Goal: Navigation & Orientation: Find specific page/section

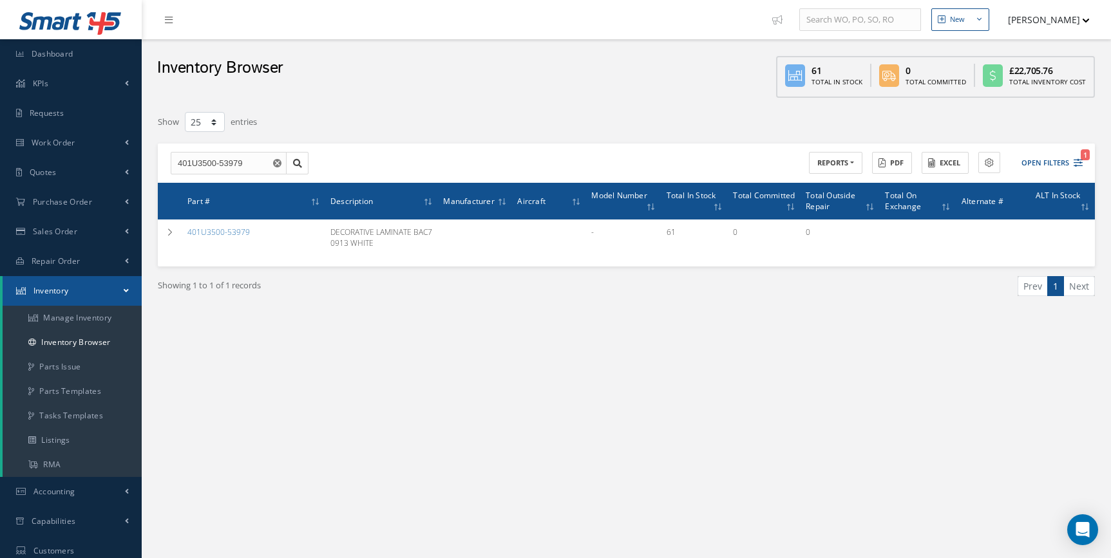
select select "25"
click at [64, 52] on span "Dashboard" at bounding box center [53, 53] width 42 height 11
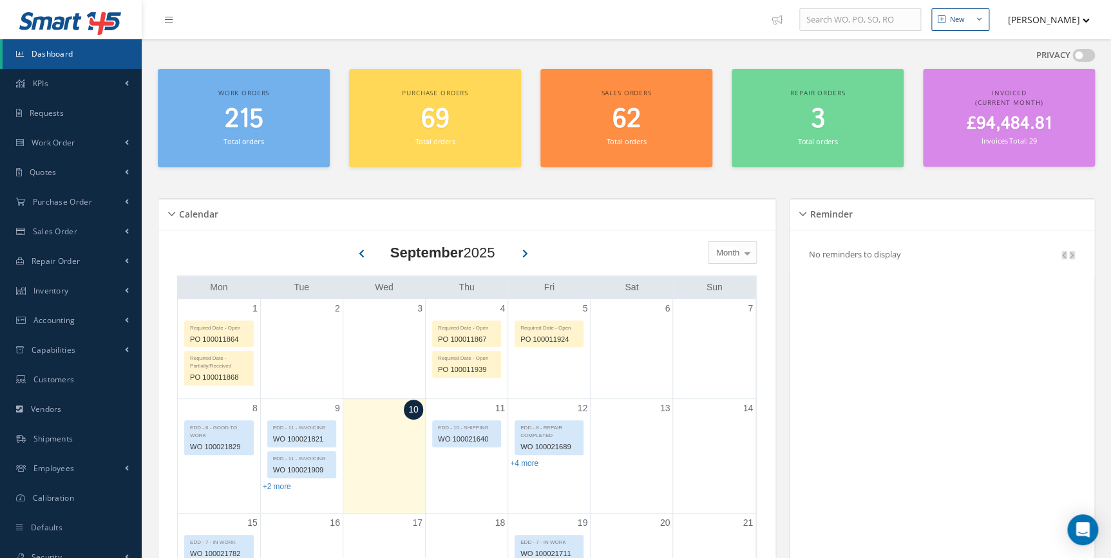
click at [250, 122] on span "215" at bounding box center [244, 119] width 39 height 37
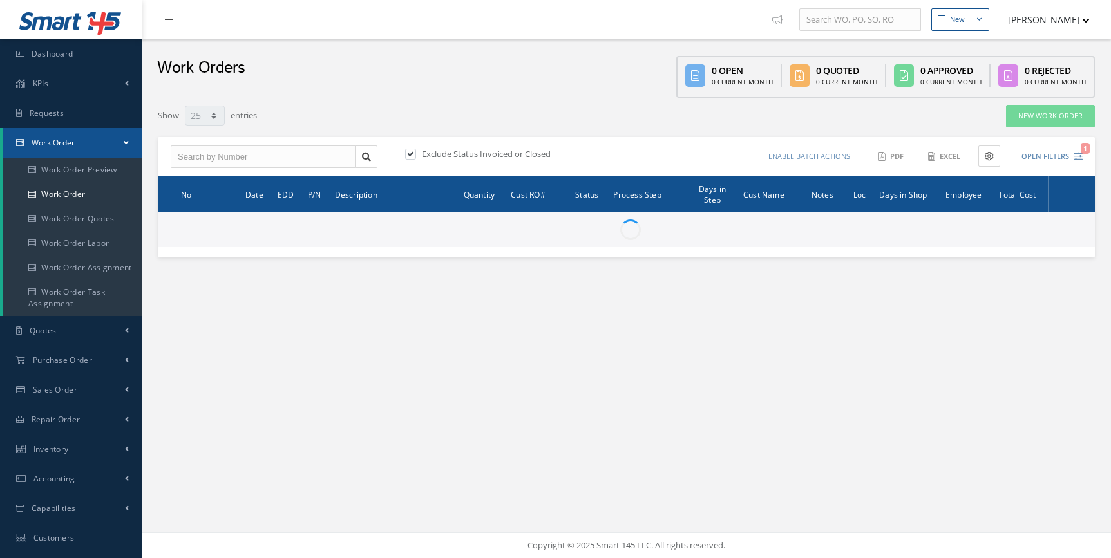
select select "25"
